Goal: Information Seeking & Learning: Learn about a topic

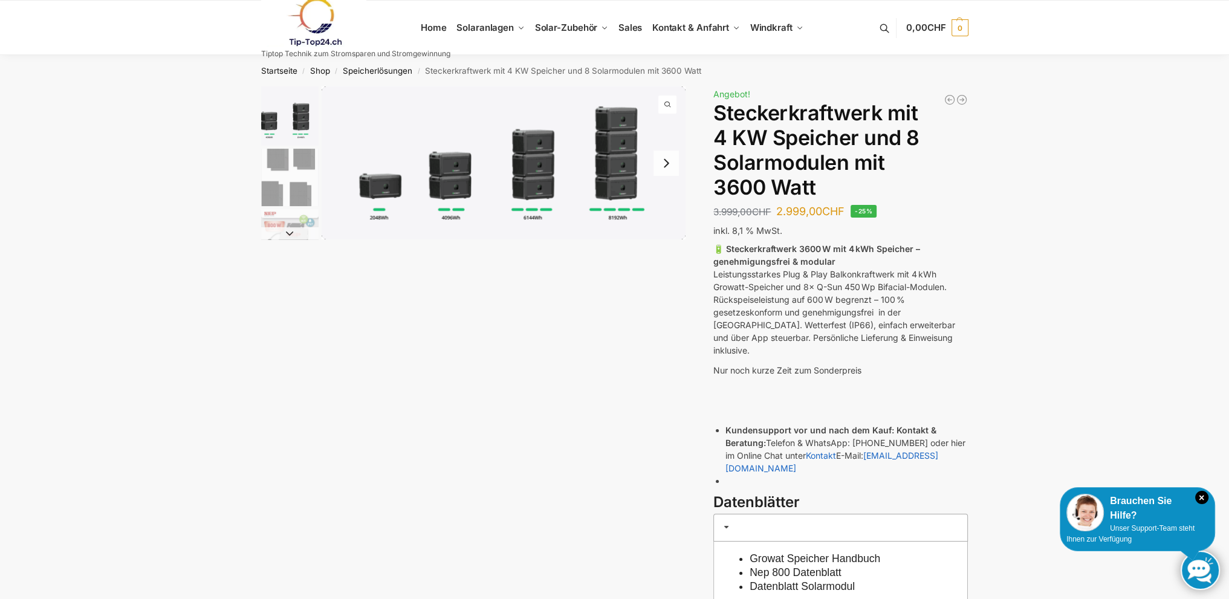
click at [464, 178] on img "1 / 9" at bounding box center [504, 162] width 364 height 153
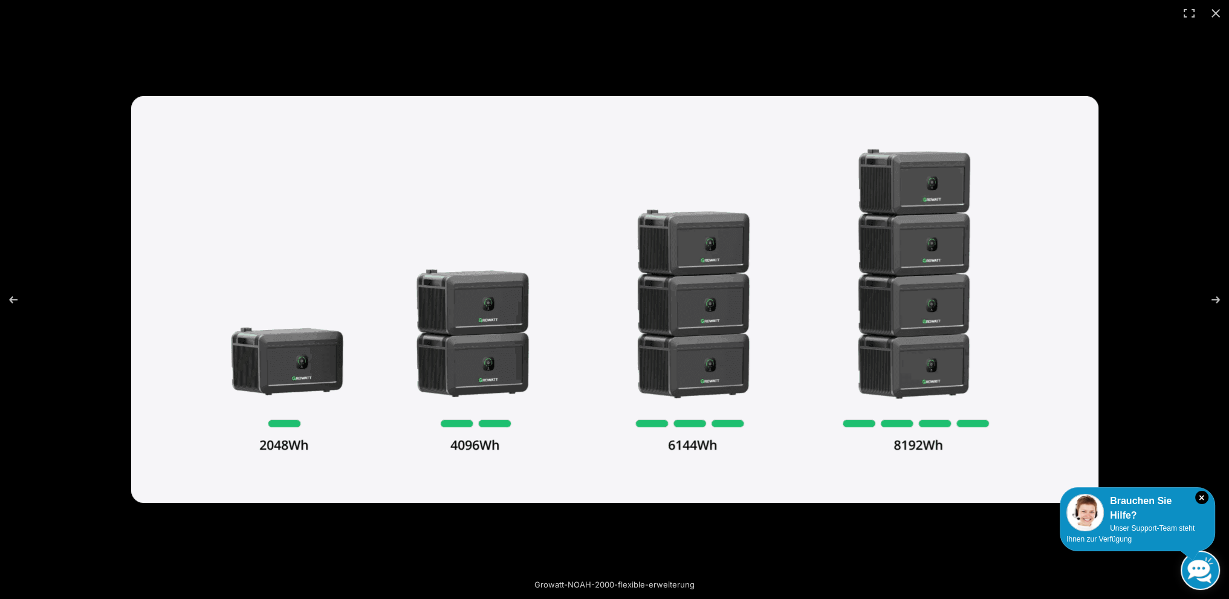
drag, startPoint x: 1203, startPoint y: 494, endPoint x: 1205, endPoint y: 470, distance: 24.8
click at [1204, 494] on icon "×" at bounding box center [1201, 497] width 13 height 13
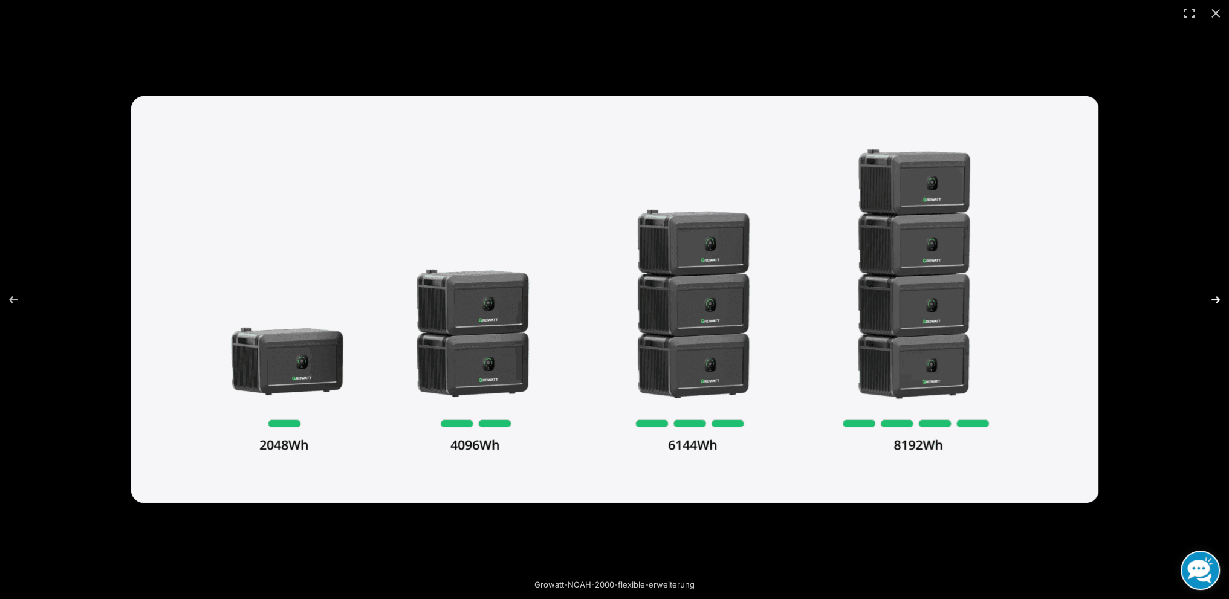
click at [1215, 300] on button "Next (arrow right)" at bounding box center [1207, 300] width 42 height 60
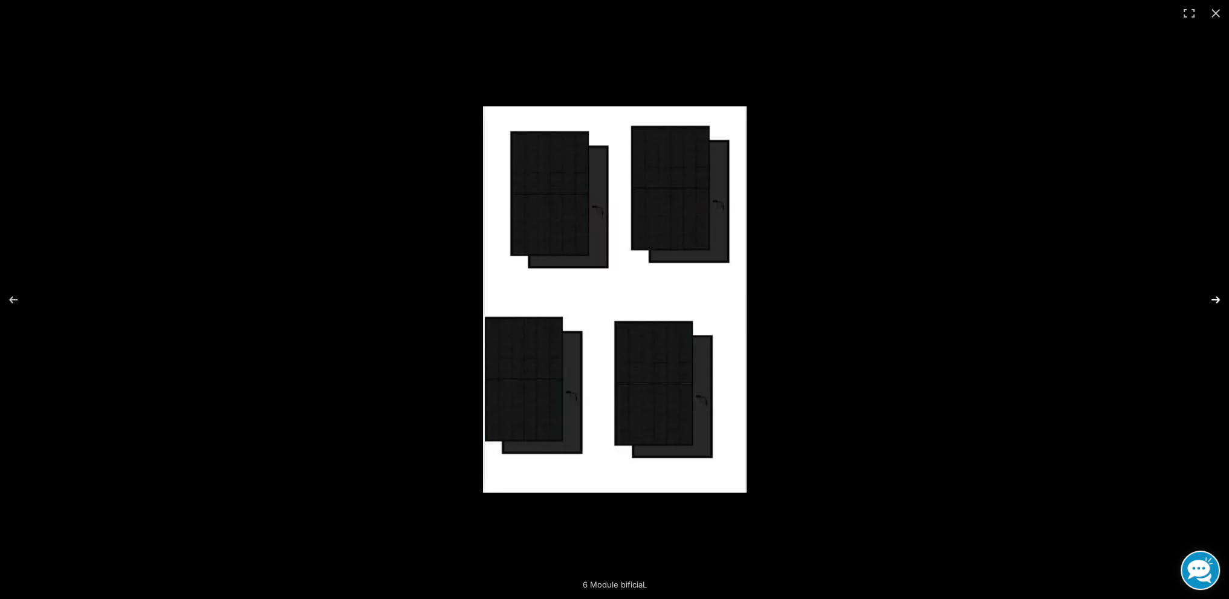
click at [1215, 299] on button "Next (arrow right)" at bounding box center [1207, 300] width 42 height 60
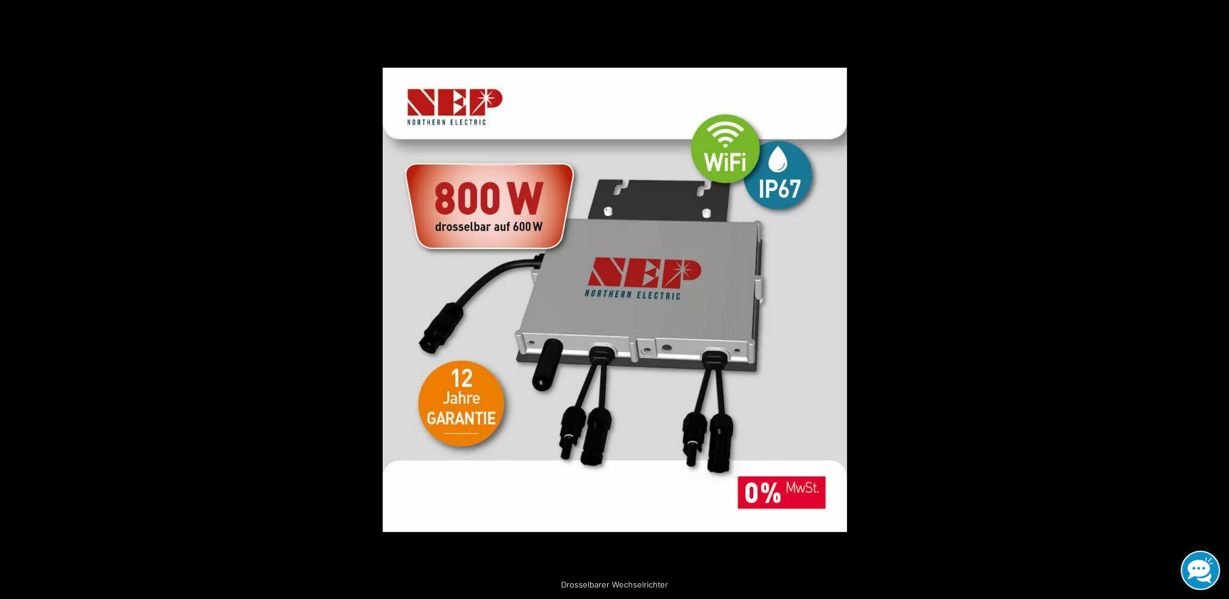
click at [1215, 297] on button "Next (arrow right)" at bounding box center [1207, 300] width 42 height 60
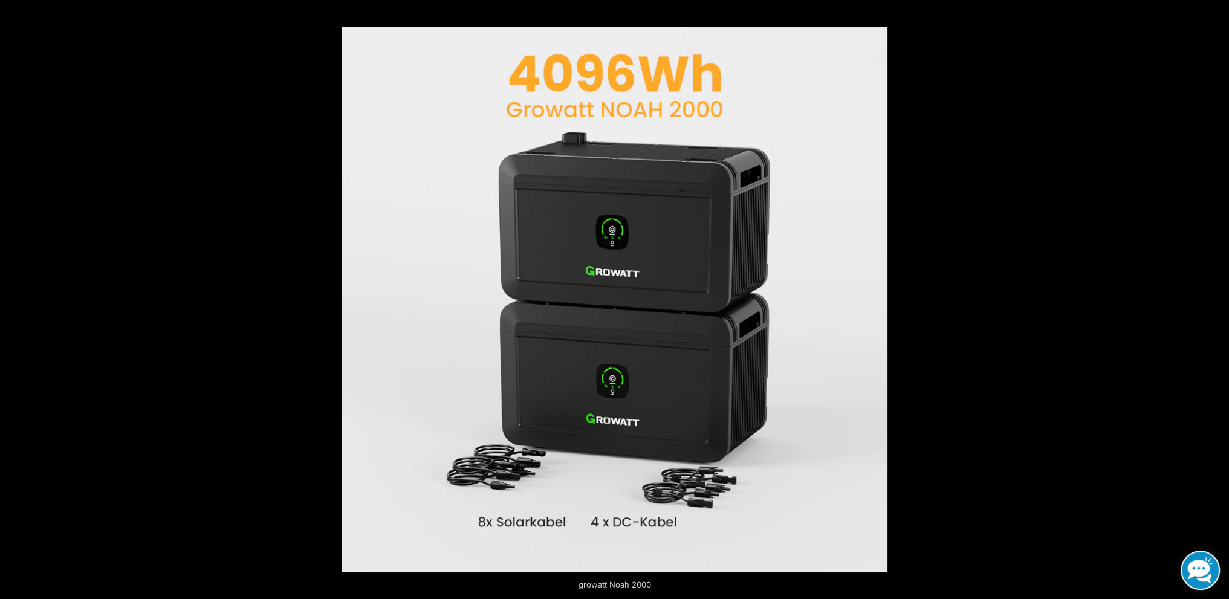
click at [1215, 297] on button "Next (arrow right)" at bounding box center [1207, 300] width 42 height 60
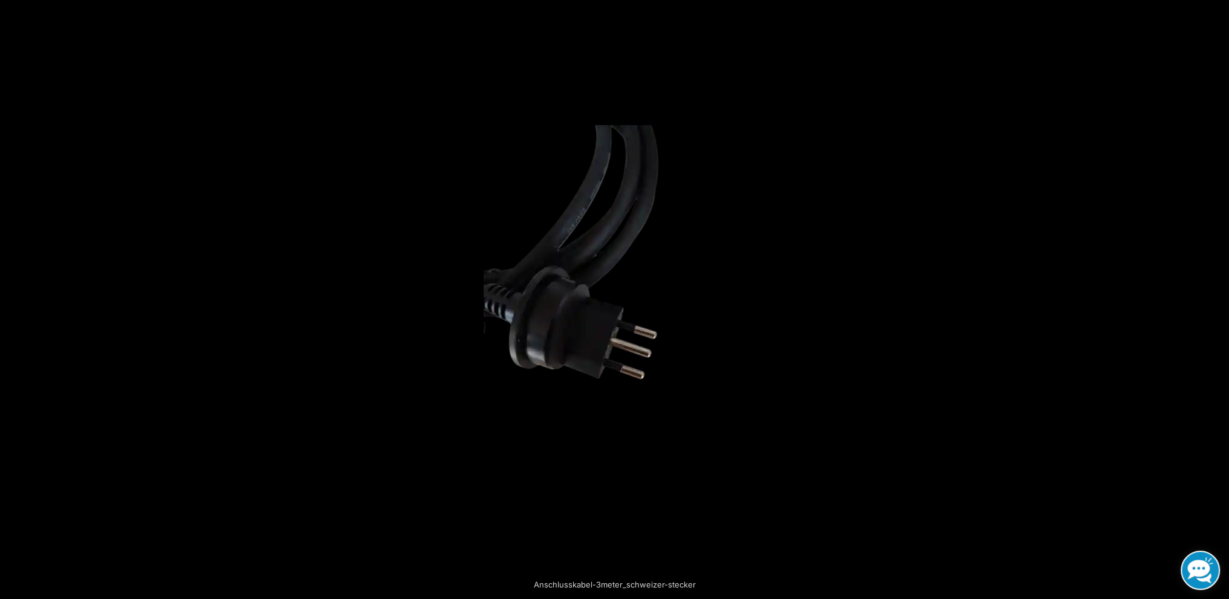
click at [1215, 297] on button "Next (arrow right)" at bounding box center [1207, 300] width 42 height 60
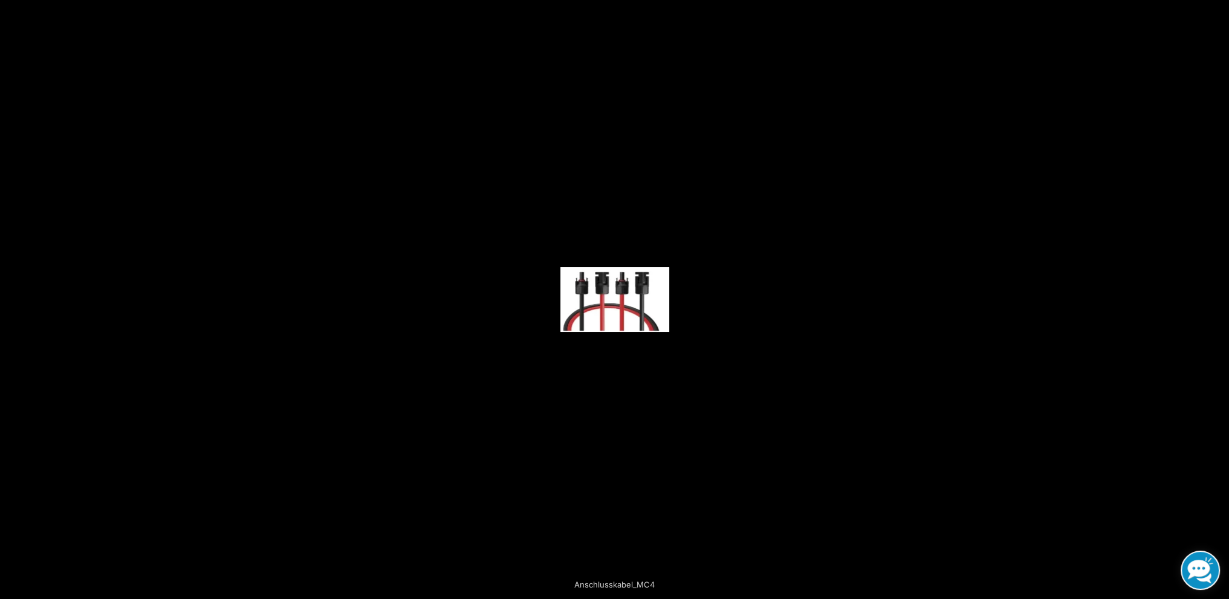
click at [1215, 297] on button "Next (arrow right)" at bounding box center [1207, 300] width 42 height 60
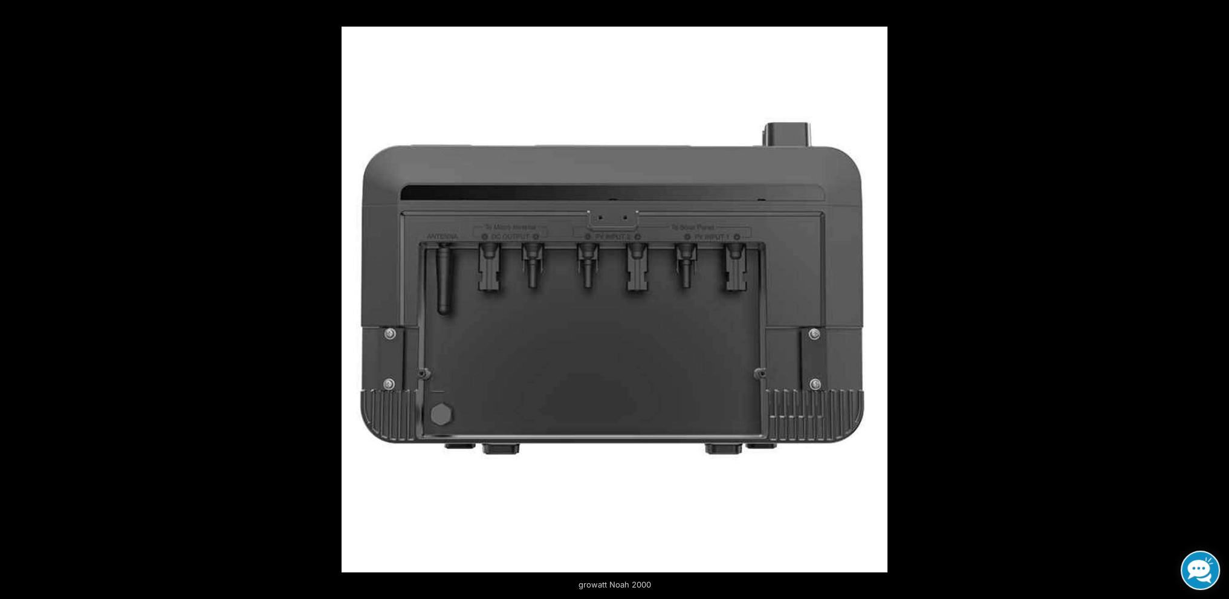
click at [1215, 297] on button "Next (arrow right)" at bounding box center [1207, 300] width 42 height 60
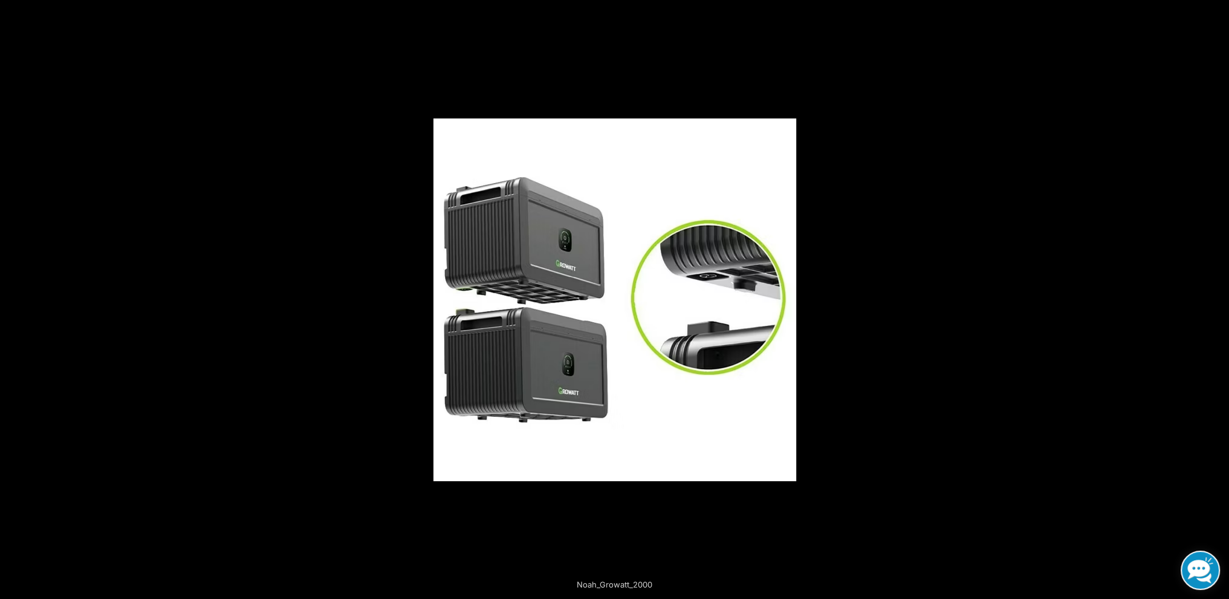
click at [1215, 297] on button "Next (arrow right)" at bounding box center [1207, 300] width 42 height 60
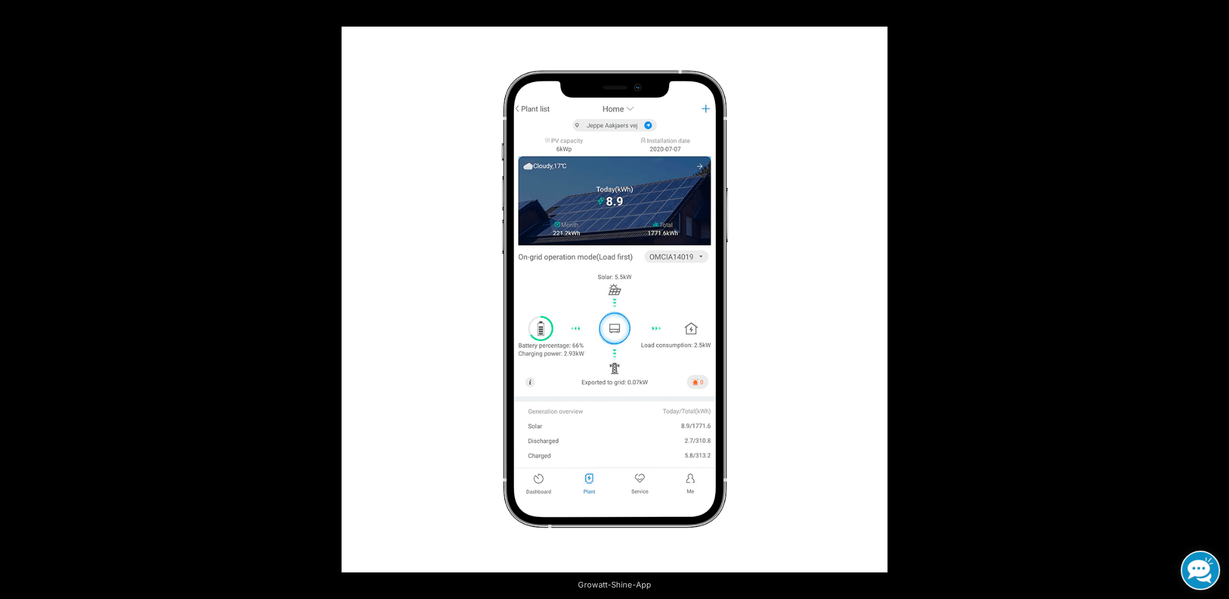
click at [1215, 297] on button "Next (arrow right)" at bounding box center [1207, 300] width 42 height 60
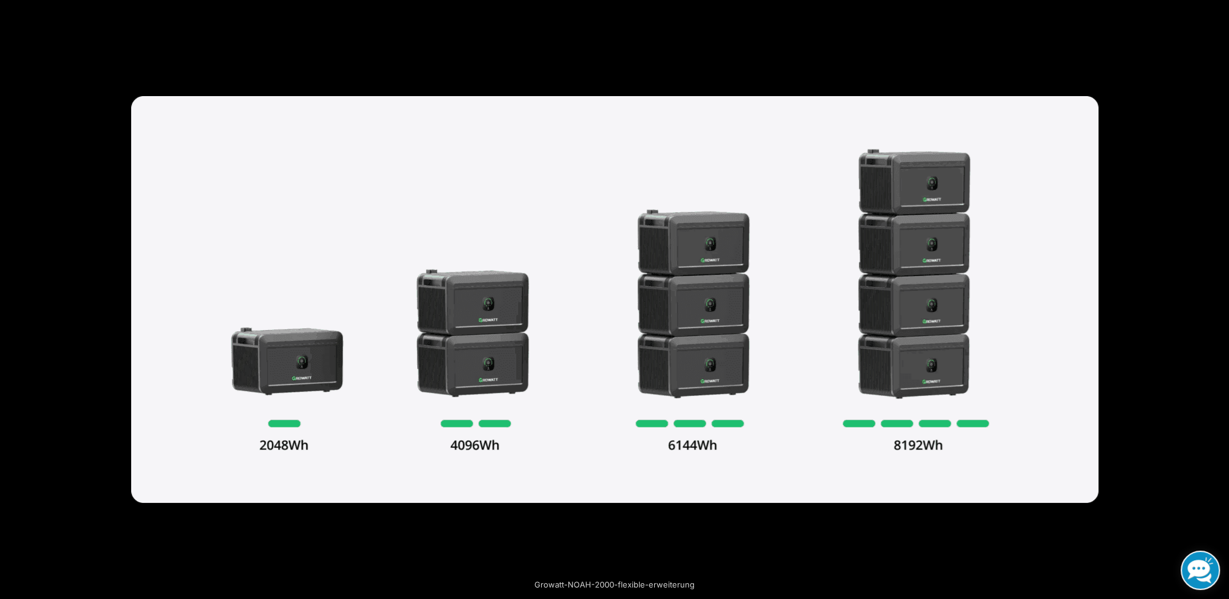
click at [1215, 297] on button "Next (arrow right)" at bounding box center [1207, 300] width 42 height 60
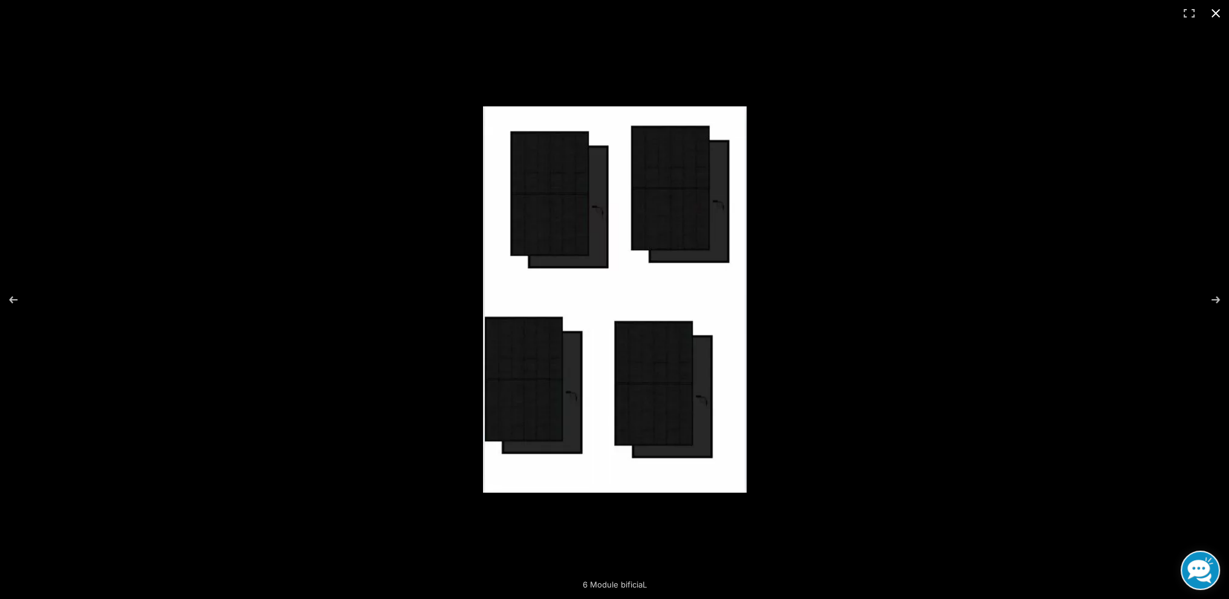
click at [1214, 25] on button "Close (Esc)" at bounding box center [1215, 13] width 27 height 27
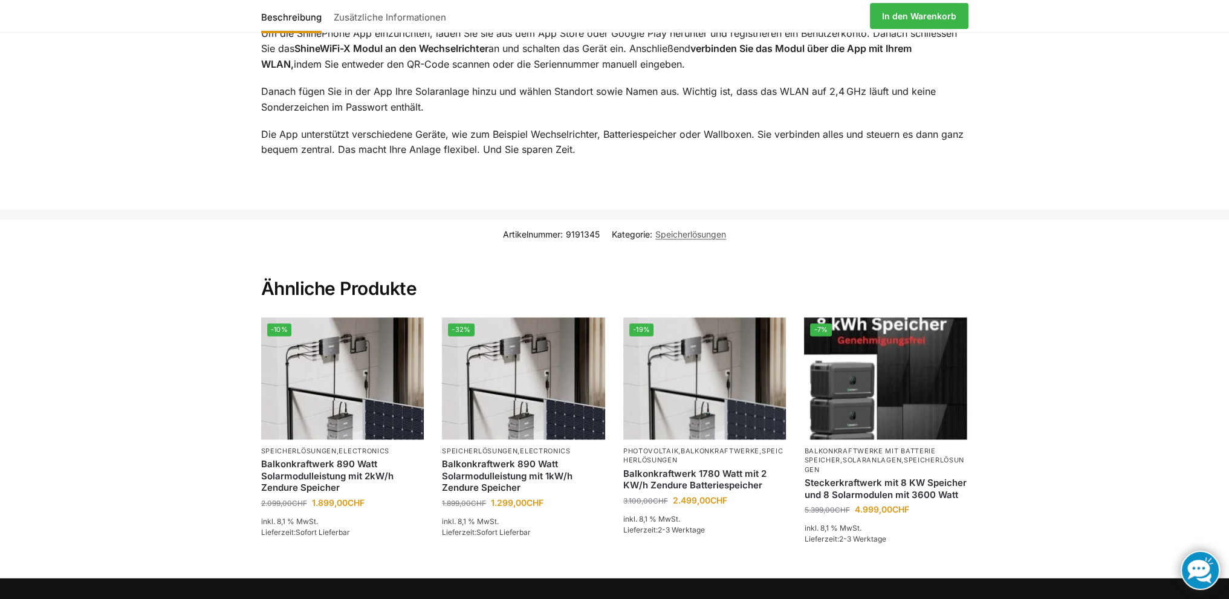
scroll to position [2034, 0]
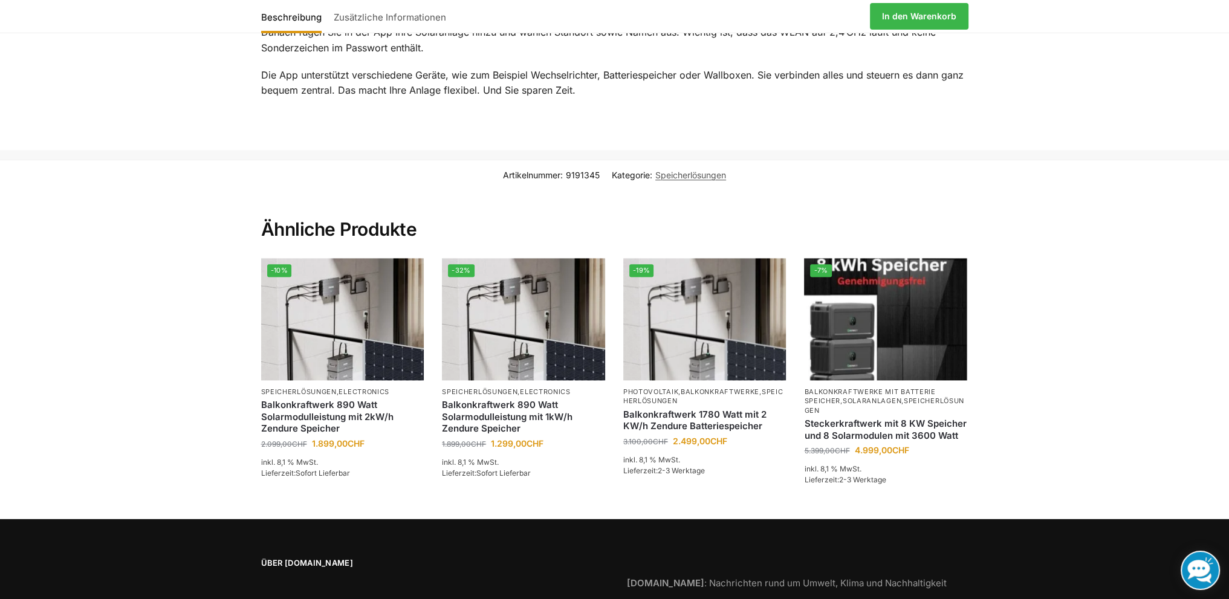
click at [1088, 277] on section "Artikelnummer: 9191345 Kategorie: Speicherlösungen Ähnliche Produkte -10% Speic…" at bounding box center [614, 339] width 1229 height 359
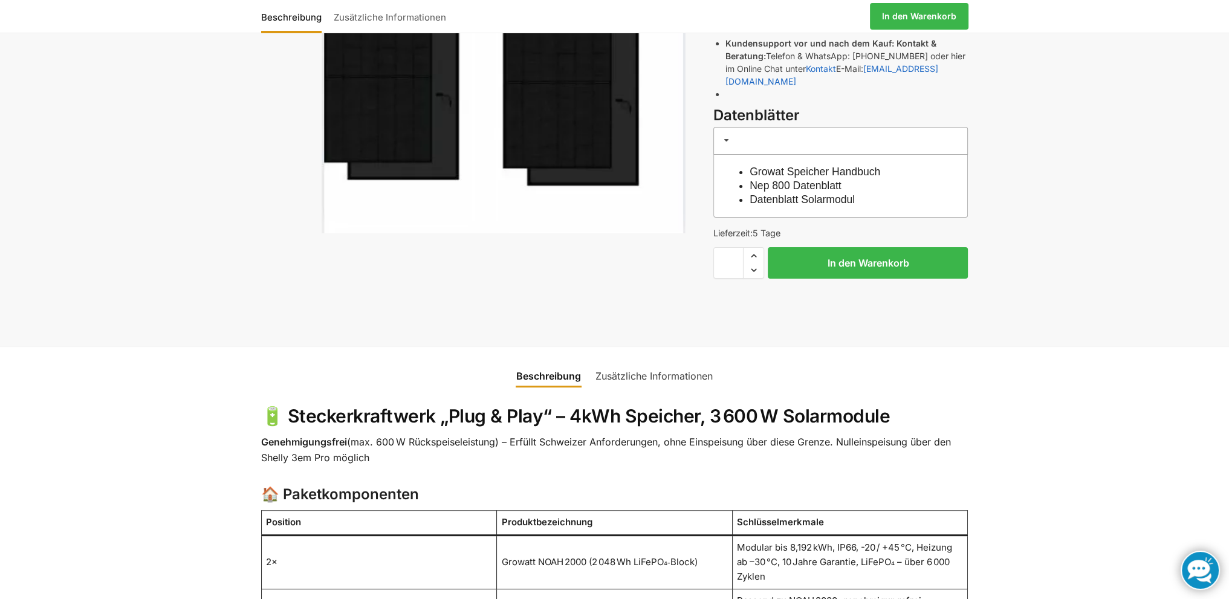
scroll to position [380, 0]
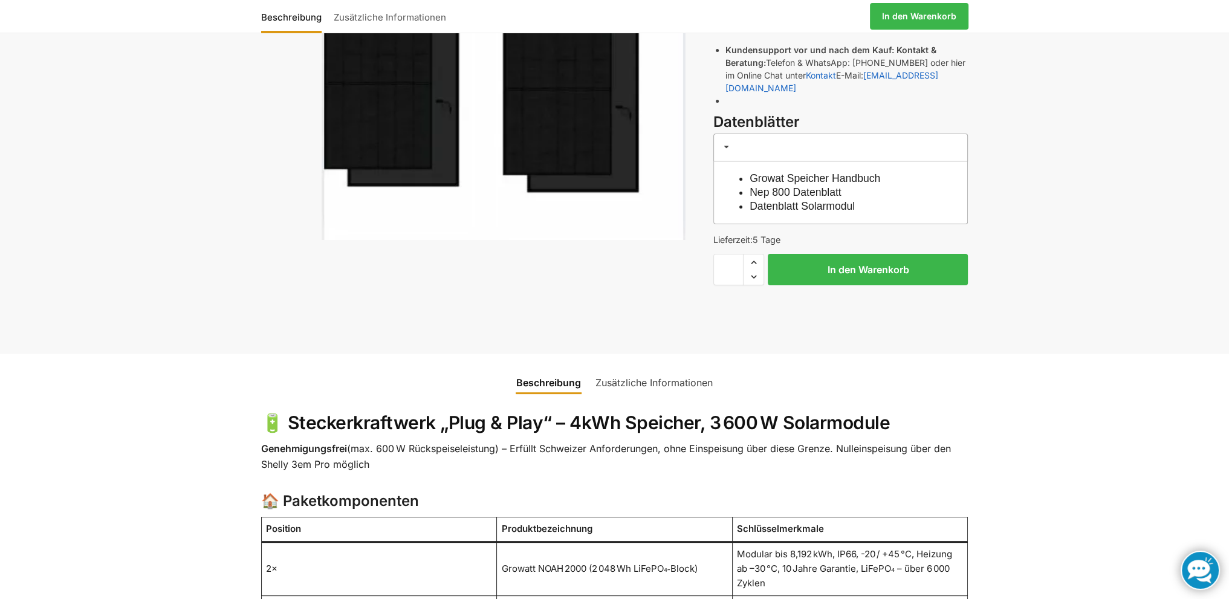
click at [818, 186] on link "Nep 800 Datenblatt" at bounding box center [795, 192] width 92 height 12
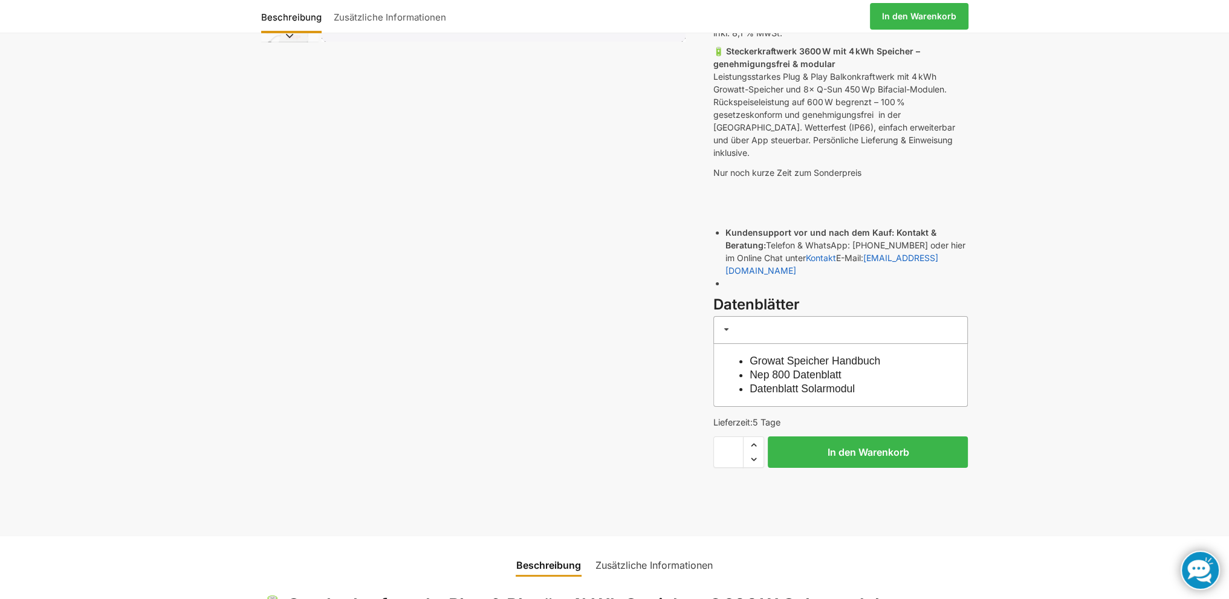
scroll to position [160, 0]
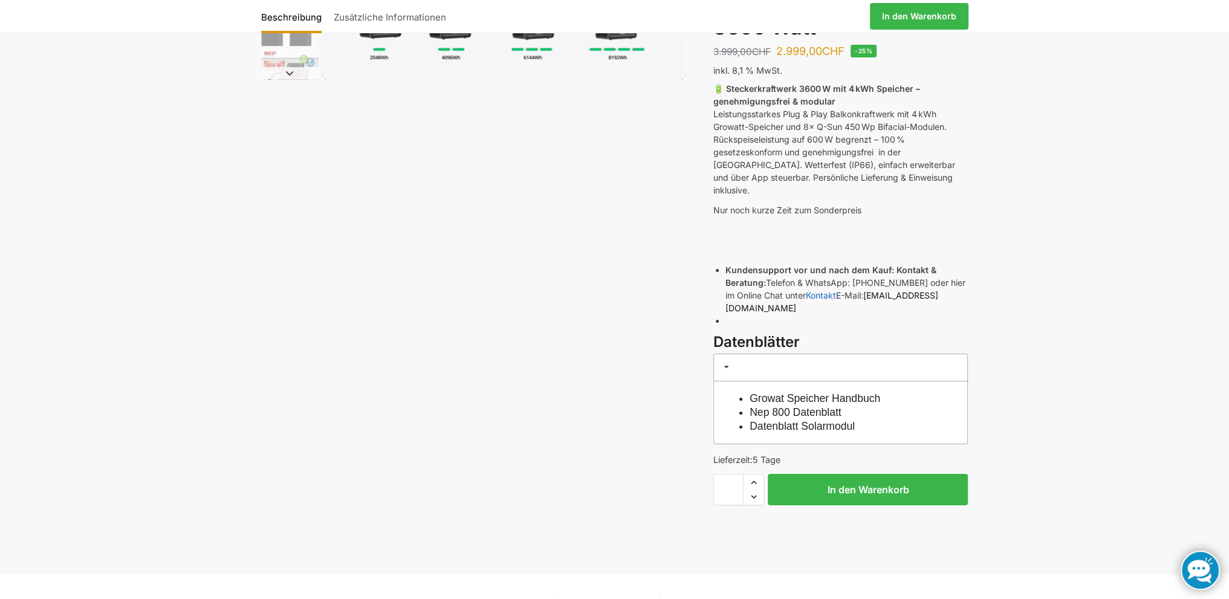
click at [936, 290] on link "[EMAIL_ADDRESS][DOMAIN_NAME]" at bounding box center [831, 301] width 213 height 23
drag, startPoint x: 963, startPoint y: 280, endPoint x: 874, endPoint y: 285, distance: 89.0
click at [874, 285] on li "Kundensupport vor und nach dem Kauf: Kontakt & Beratung: Telefon & WhatsApp: +4…" at bounding box center [846, 289] width 242 height 51
copy link "[EMAIL_ADDRESS][DOMAIN_NAME]"
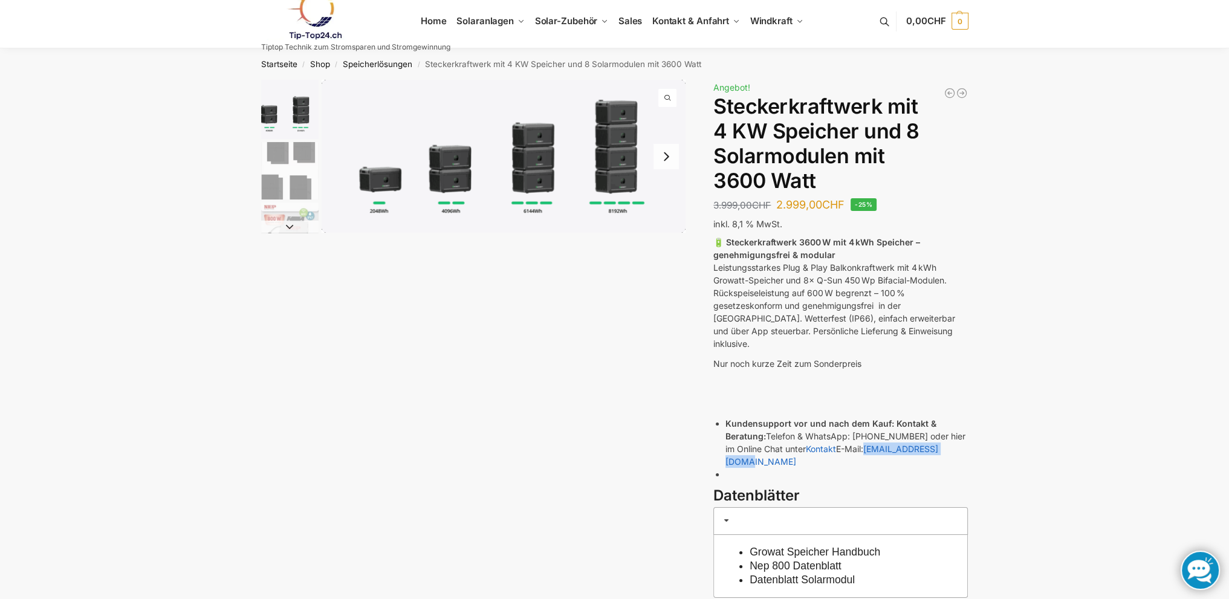
scroll to position [0, 0]
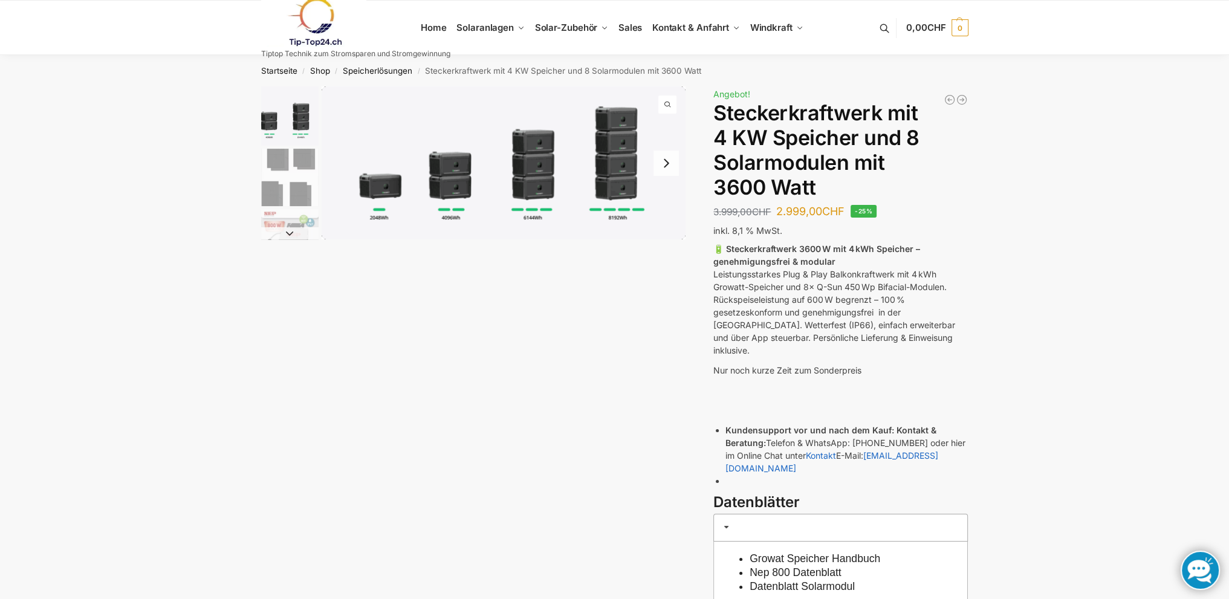
click at [820, 186] on h1 "Steckerkraftwerk mit 4 KW Speicher und 8 Solarmodulen mit 3600 Watt" at bounding box center [840, 150] width 254 height 99
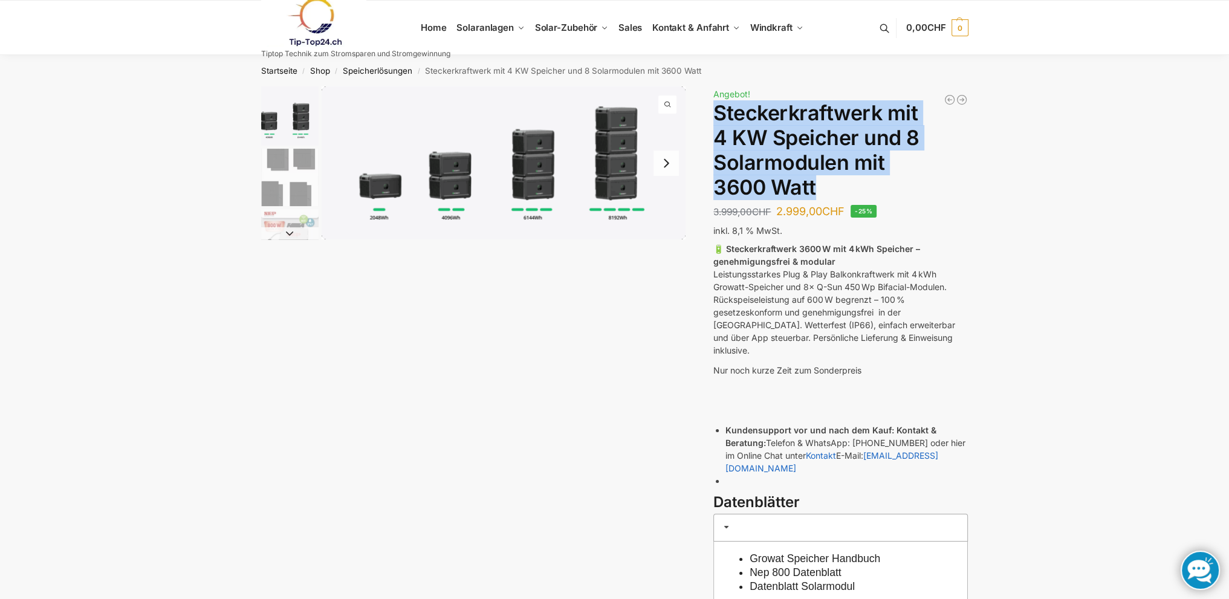
drag, startPoint x: 818, startPoint y: 186, endPoint x: 714, endPoint y: 107, distance: 130.7
click at [714, 107] on h1 "Steckerkraftwerk mit 4 KW Speicher und 8 Solarmodulen mit 3600 Watt" at bounding box center [840, 150] width 254 height 99
copy h1 "Steckerkraftwerk mit 4 KW Speicher und 8 Solarmodulen mit 3600 Watt"
